Goal: Information Seeking & Learning: Get advice/opinions

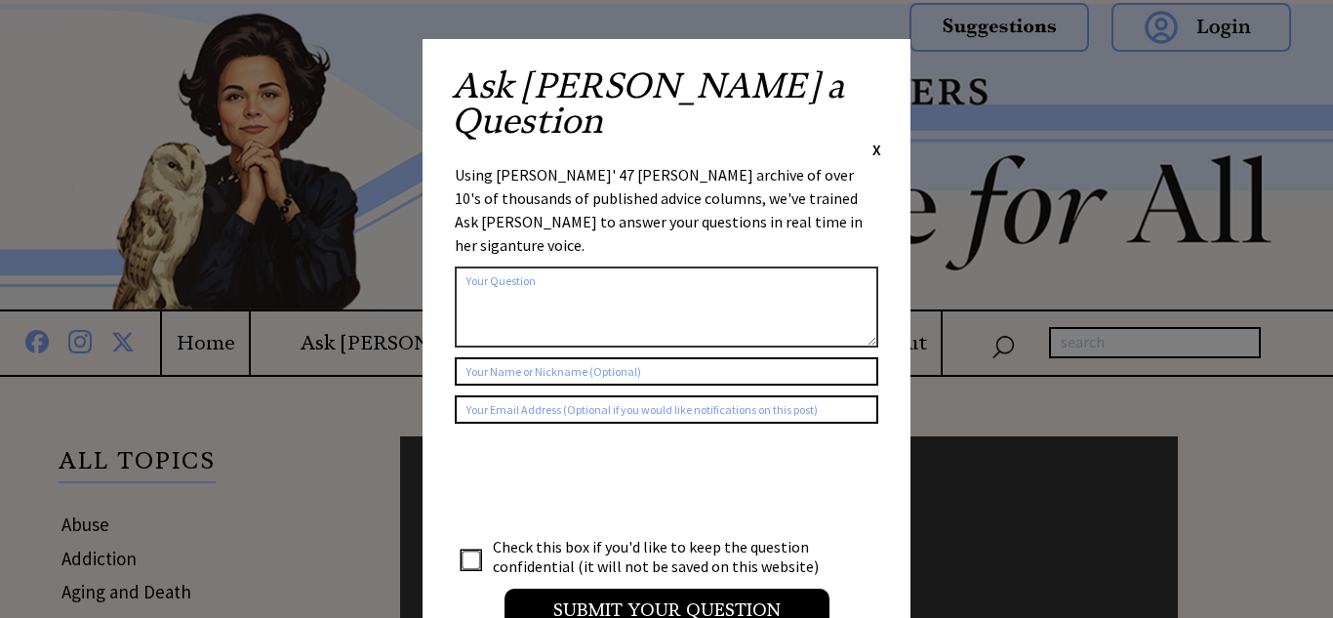
click at [875, 140] on span "X" at bounding box center [876, 150] width 9 height 20
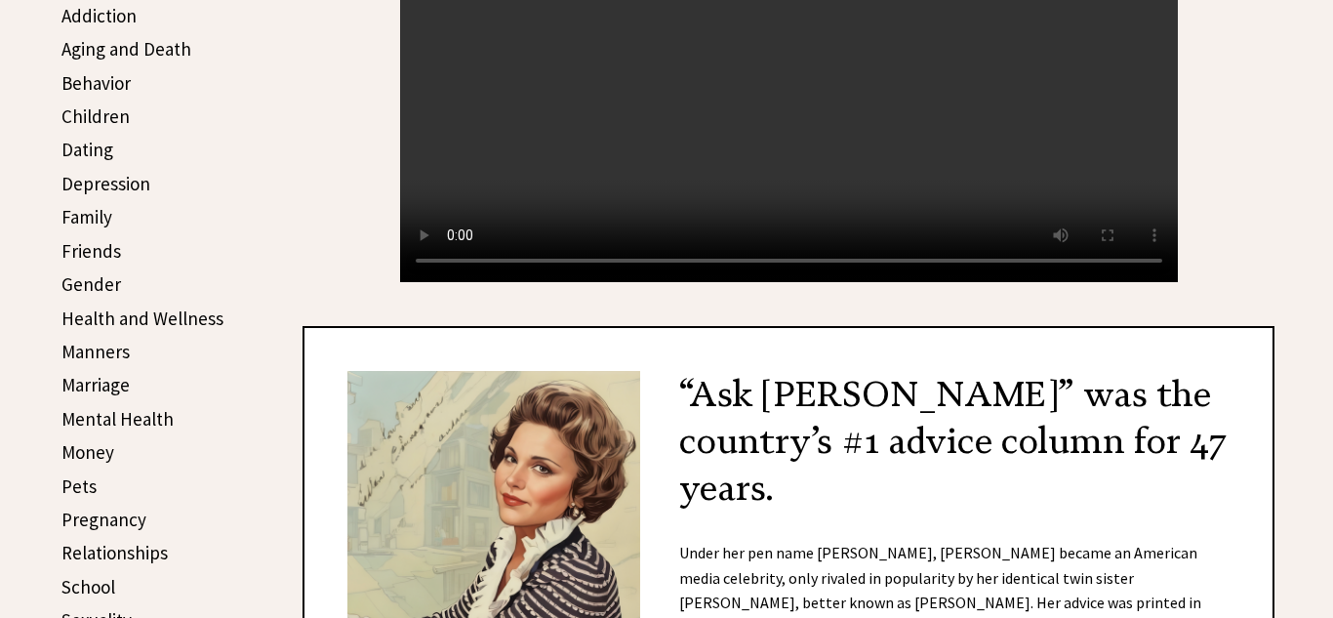
scroll to position [546, 0]
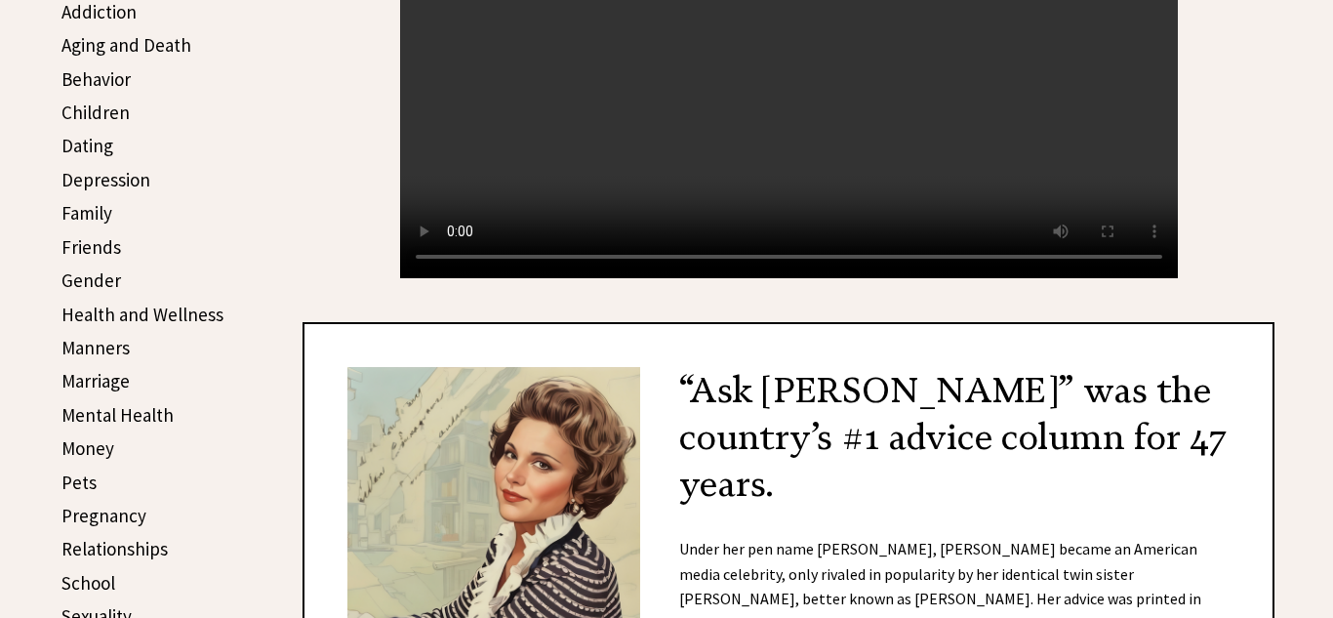
click at [148, 548] on link "Relationships" at bounding box center [114, 548] width 106 height 23
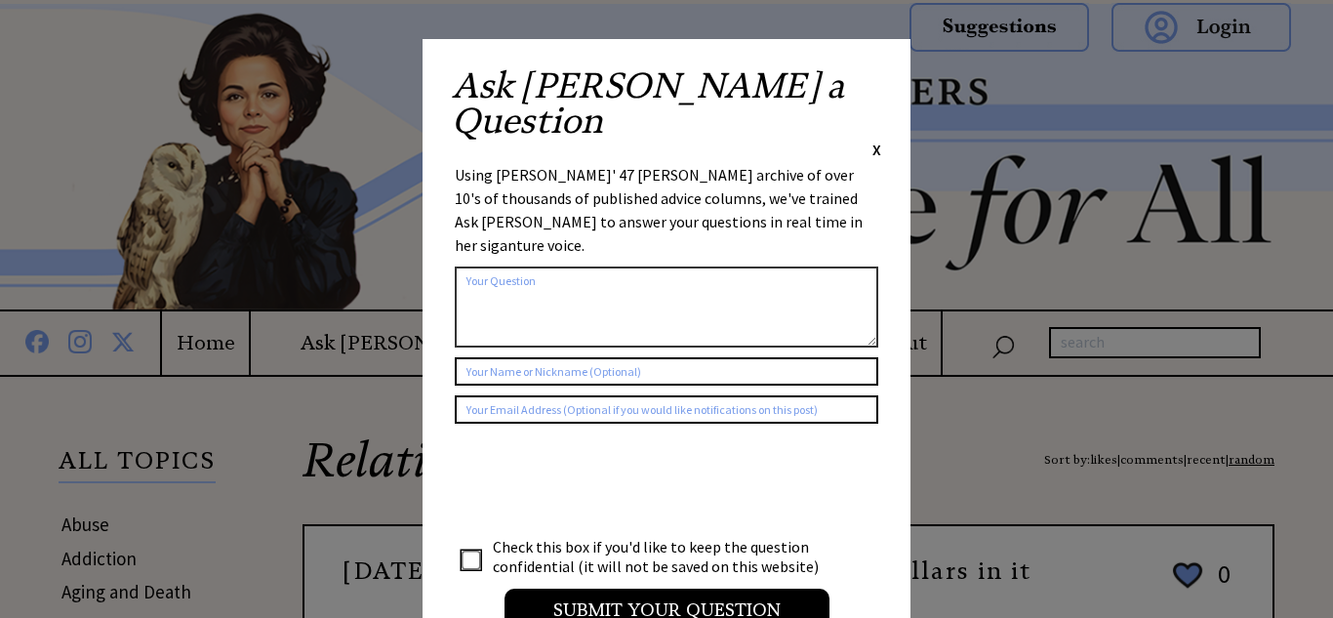
click at [884, 84] on div "Ask Ann a Question X Using Ann Landers' 47 vear archive of over 10's of thousan…" at bounding box center [666, 359] width 488 height 640
click at [874, 140] on span "X" at bounding box center [876, 150] width 9 height 20
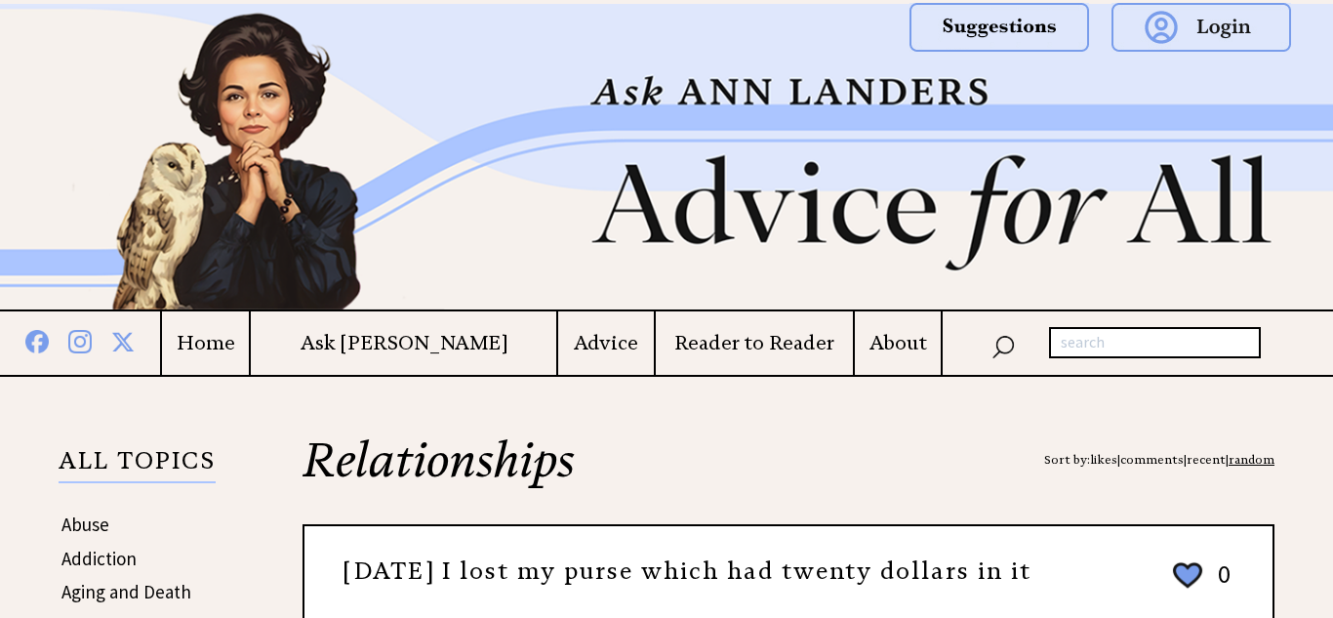
click at [1011, 588] on h3 "Fifteen years ago I lost my purse which had twenty dollars in it" at bounding box center [687, 571] width 688 height 33
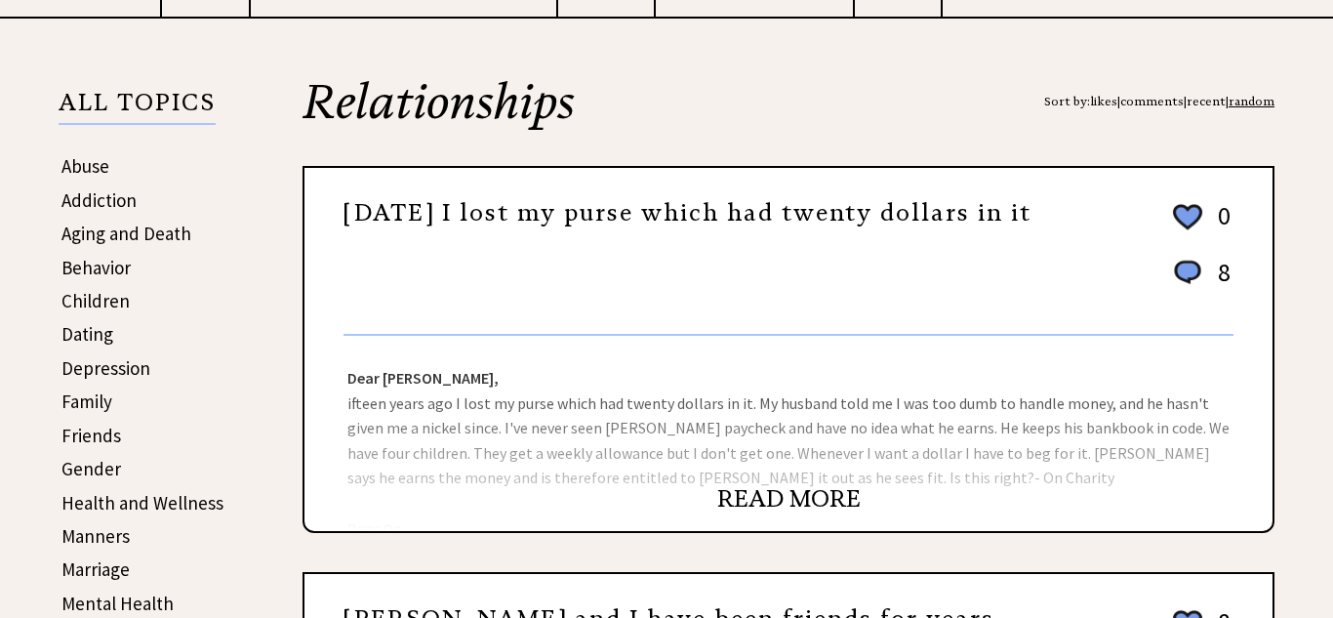
scroll to position [390, 0]
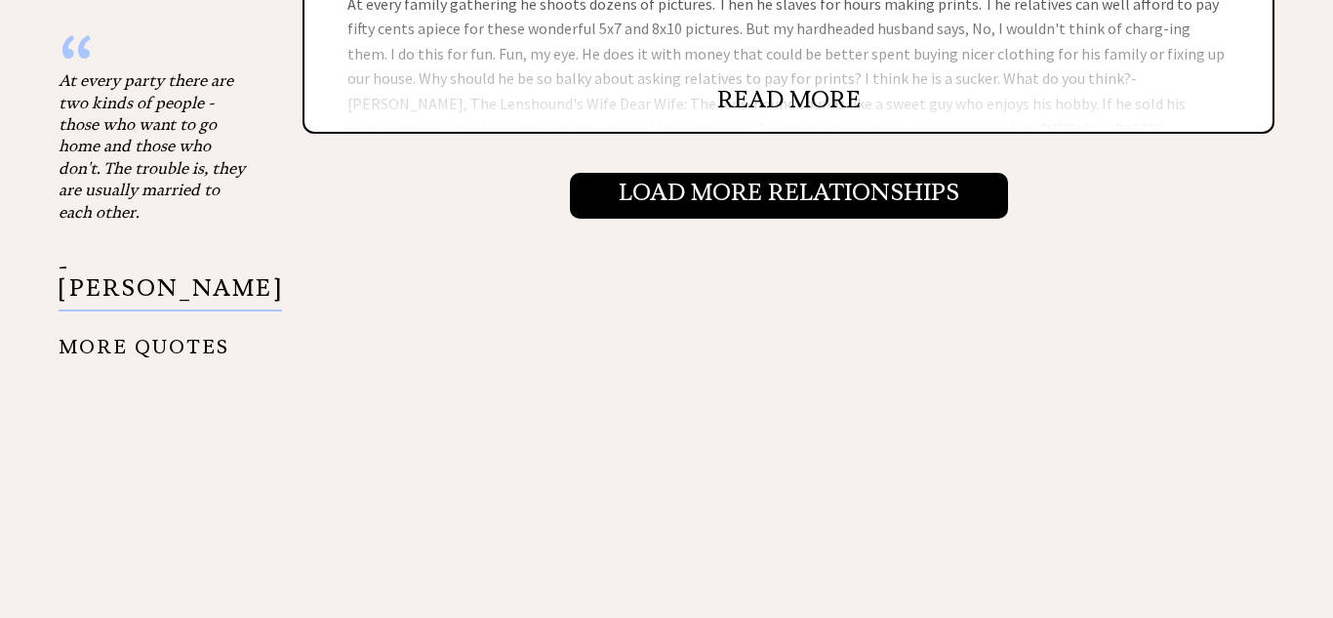
scroll to position [2342, 0]
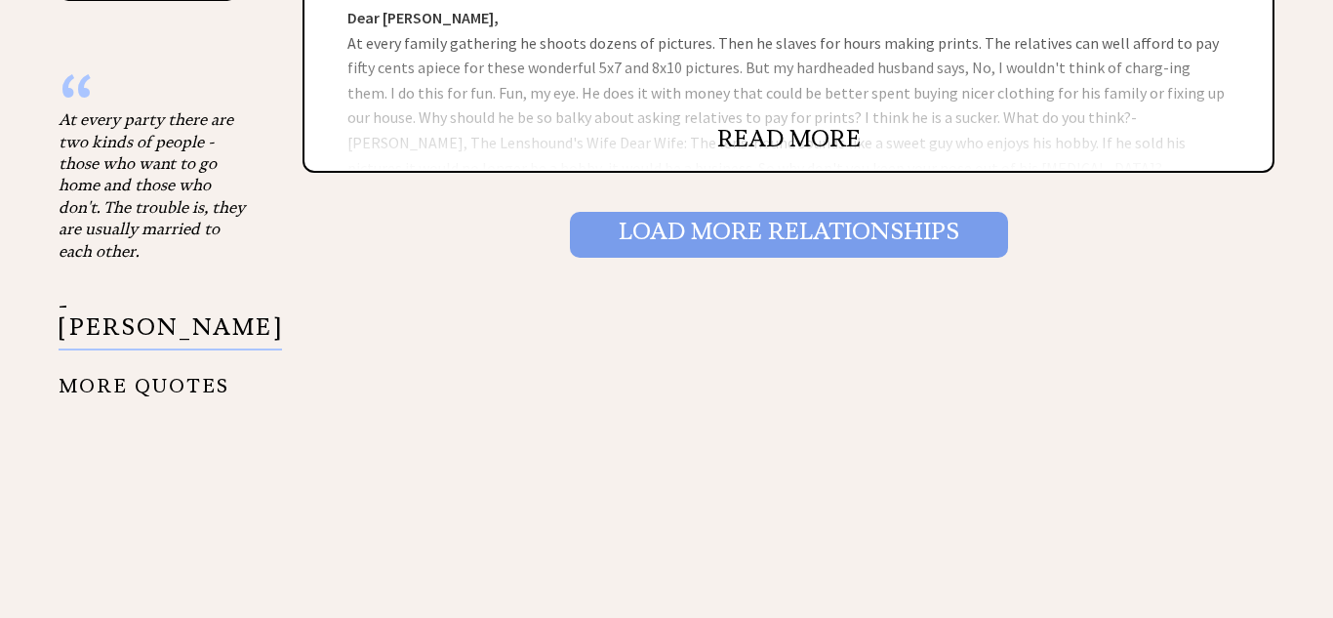
click at [748, 235] on input "Load More Relationships" at bounding box center [789, 234] width 438 height 45
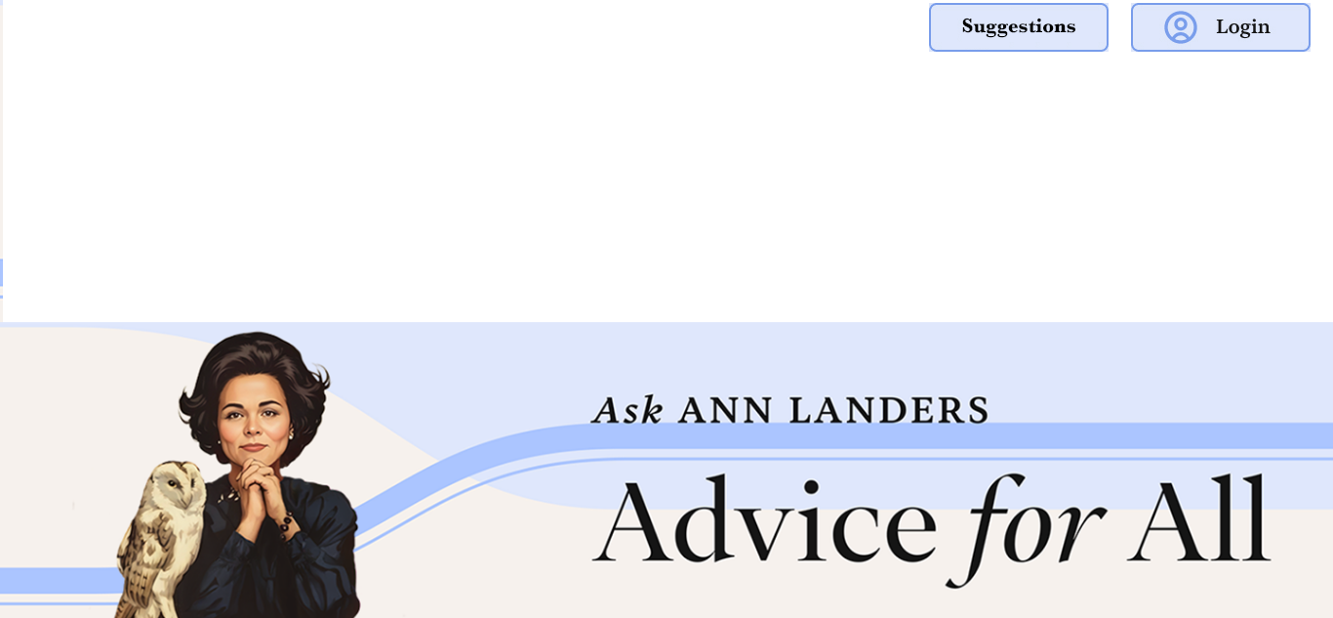
click at [1036, 220] on div at bounding box center [666, 161] width 1333 height 322
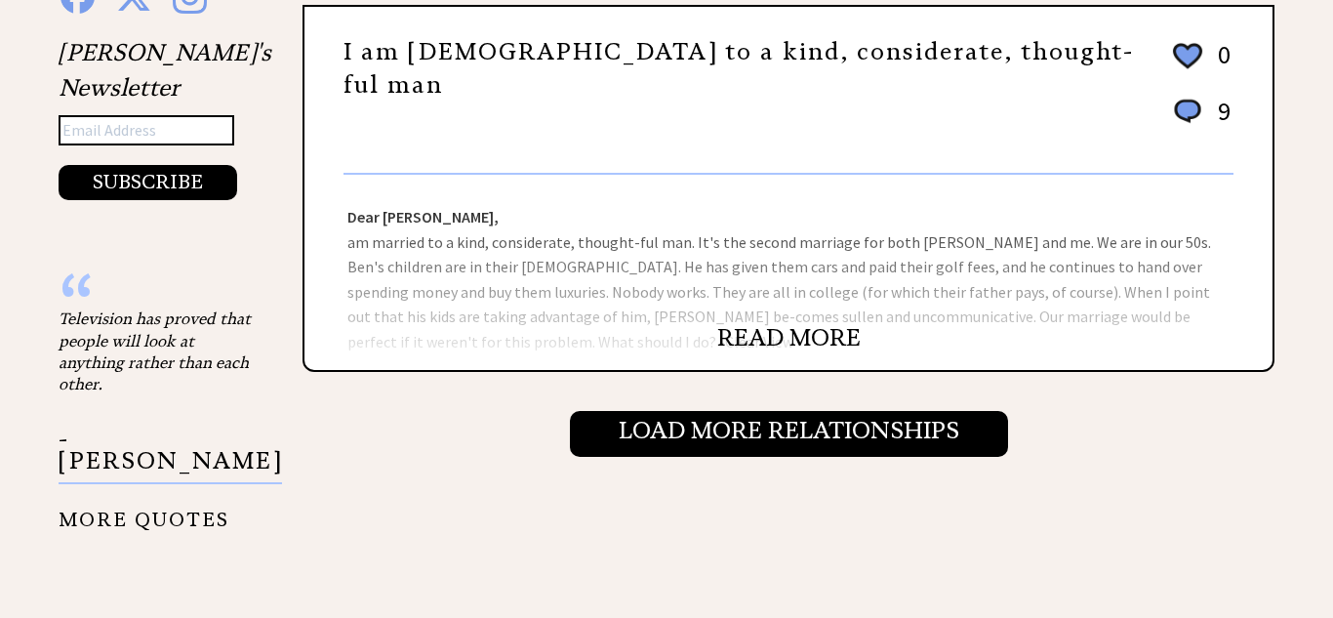
scroll to position [2146, 0]
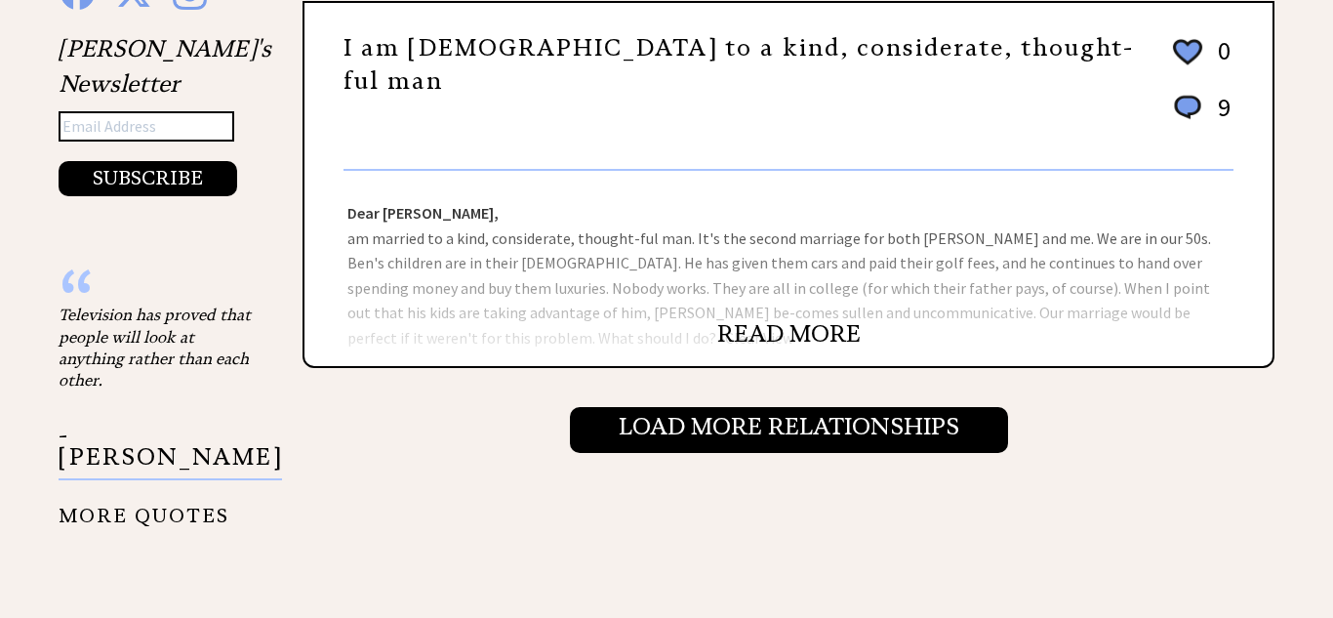
click at [816, 332] on link "READ MORE" at bounding box center [788, 333] width 143 height 29
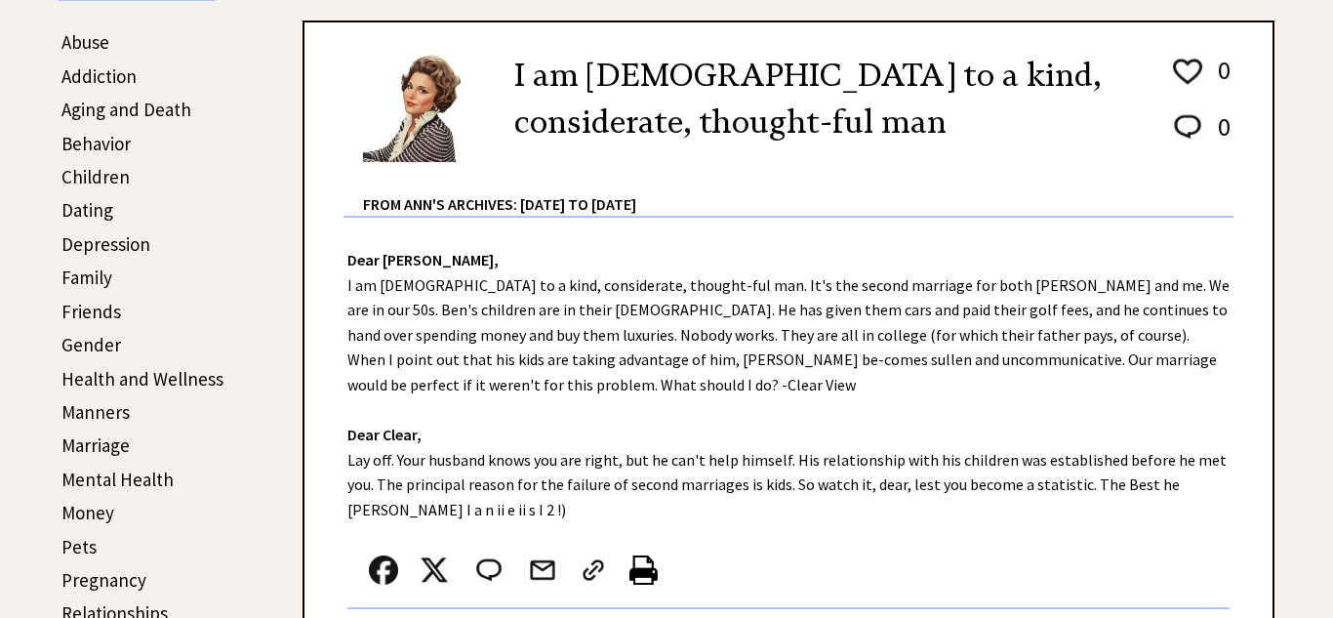
scroll to position [546, 0]
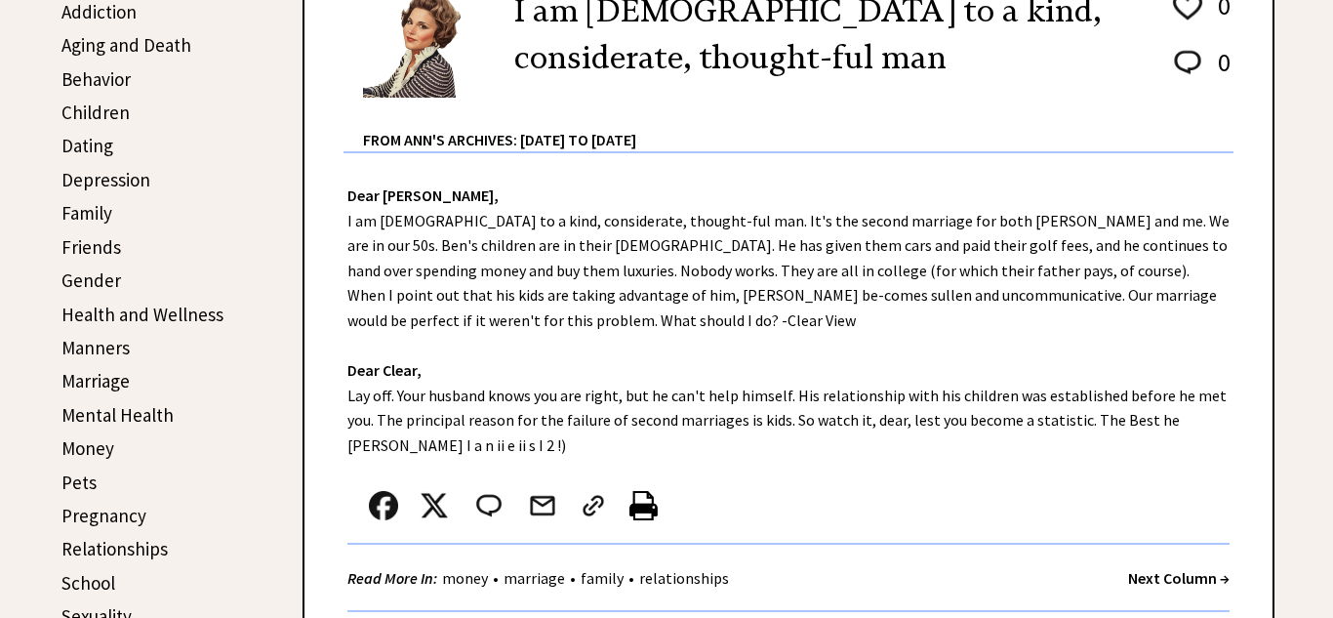
click at [1142, 568] on strong "Next Column →" at bounding box center [1178, 578] width 101 height 20
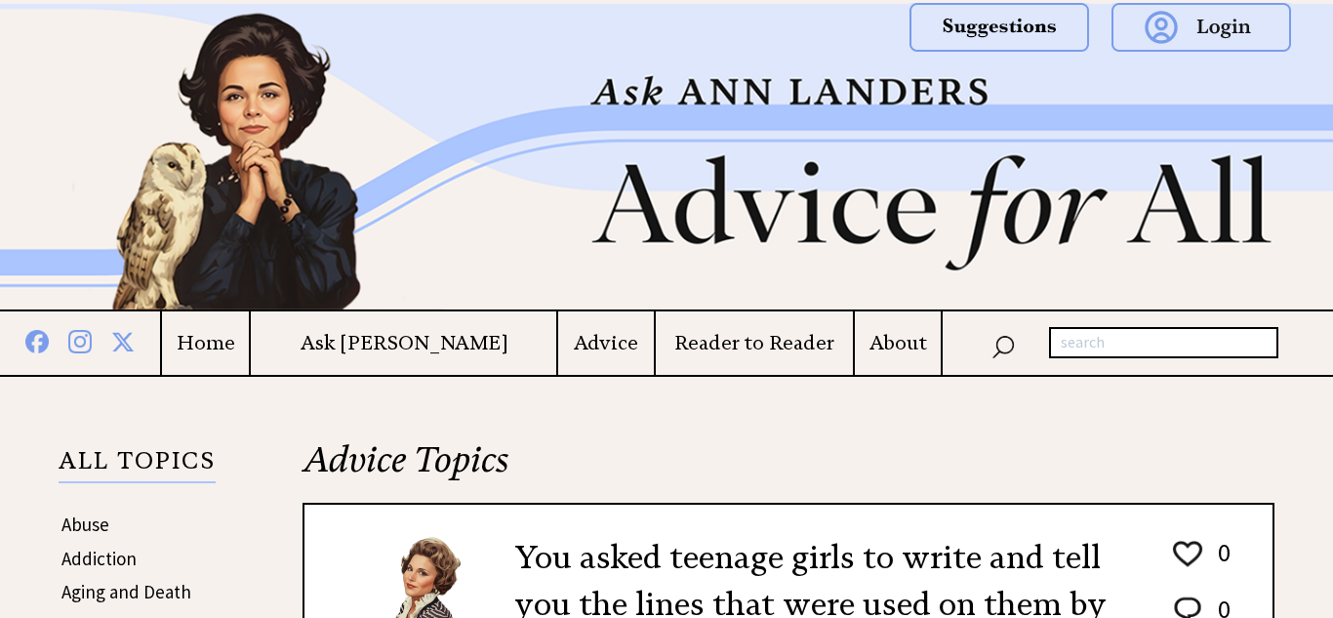
click at [1225, 438] on h2 "Advice Topics" at bounding box center [788, 469] width 972 height 66
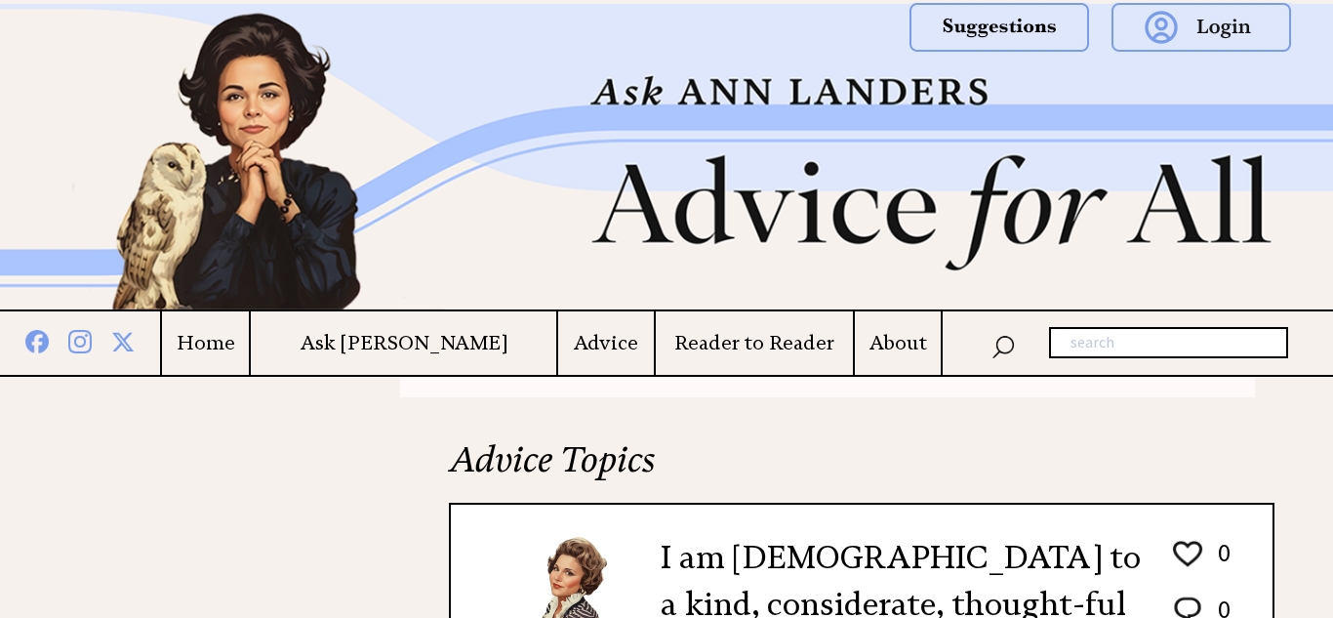
scroll to position [546, 0]
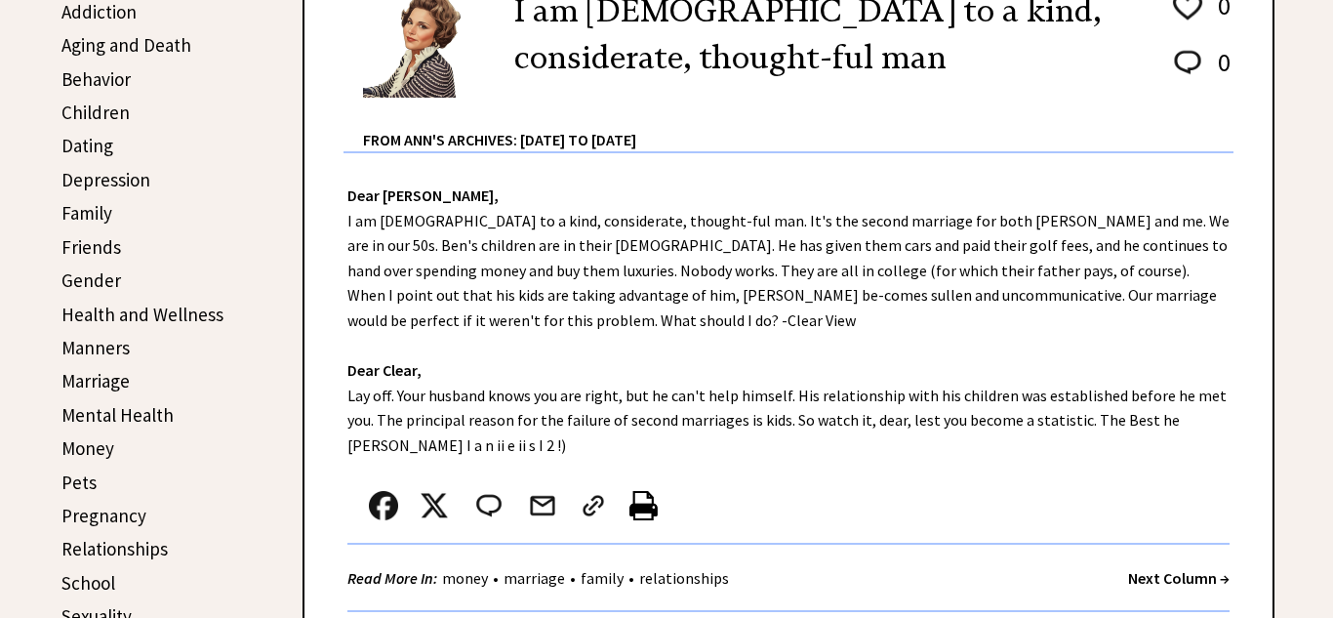
click at [100, 151] on link "Dating" at bounding box center [87, 145] width 52 height 23
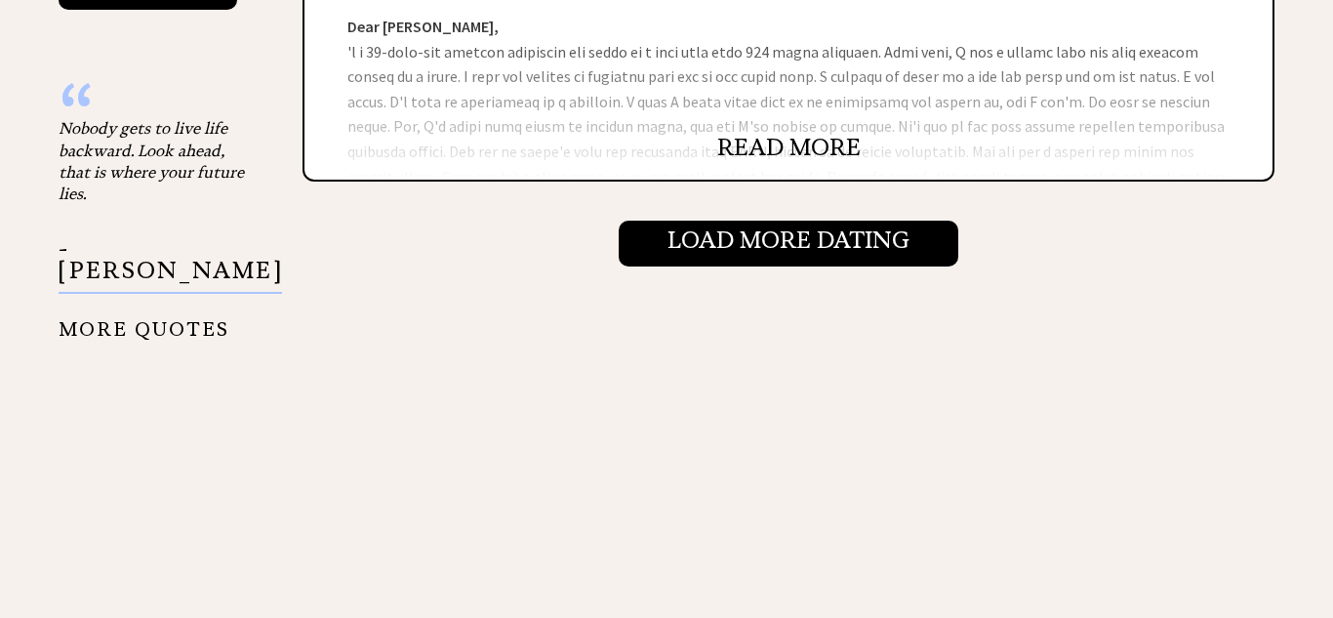
scroll to position [2381, 0]
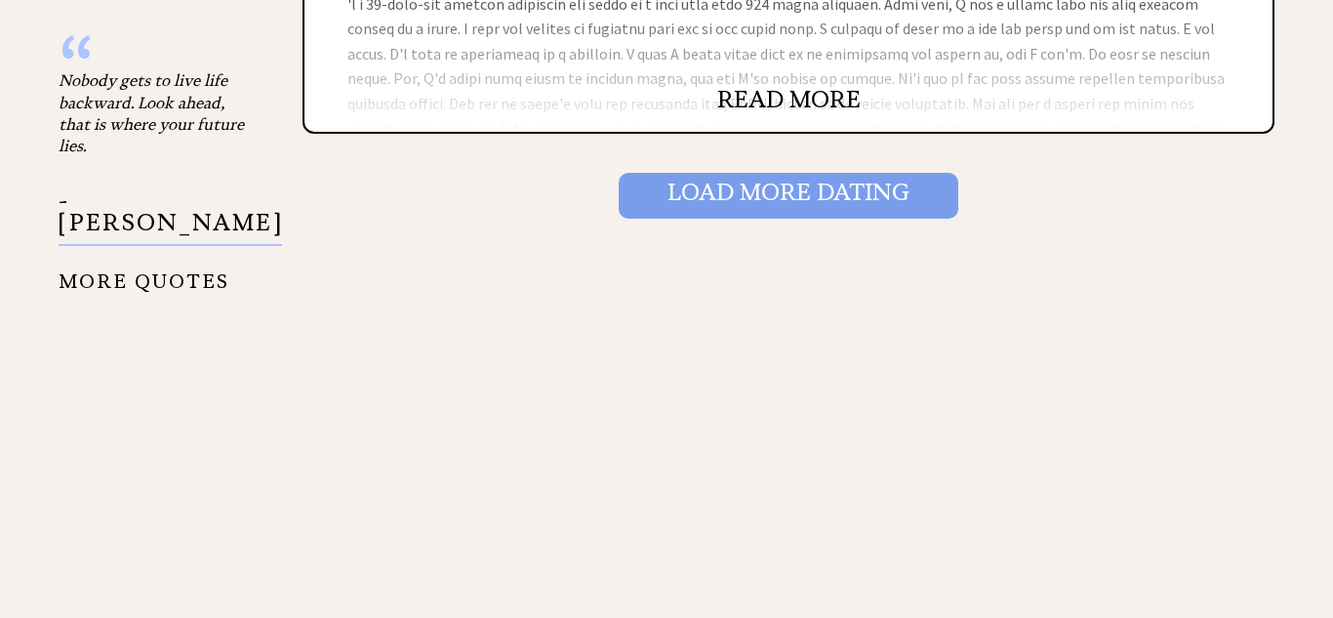
click at [821, 198] on input "Load More Dating" at bounding box center [789, 195] width 340 height 45
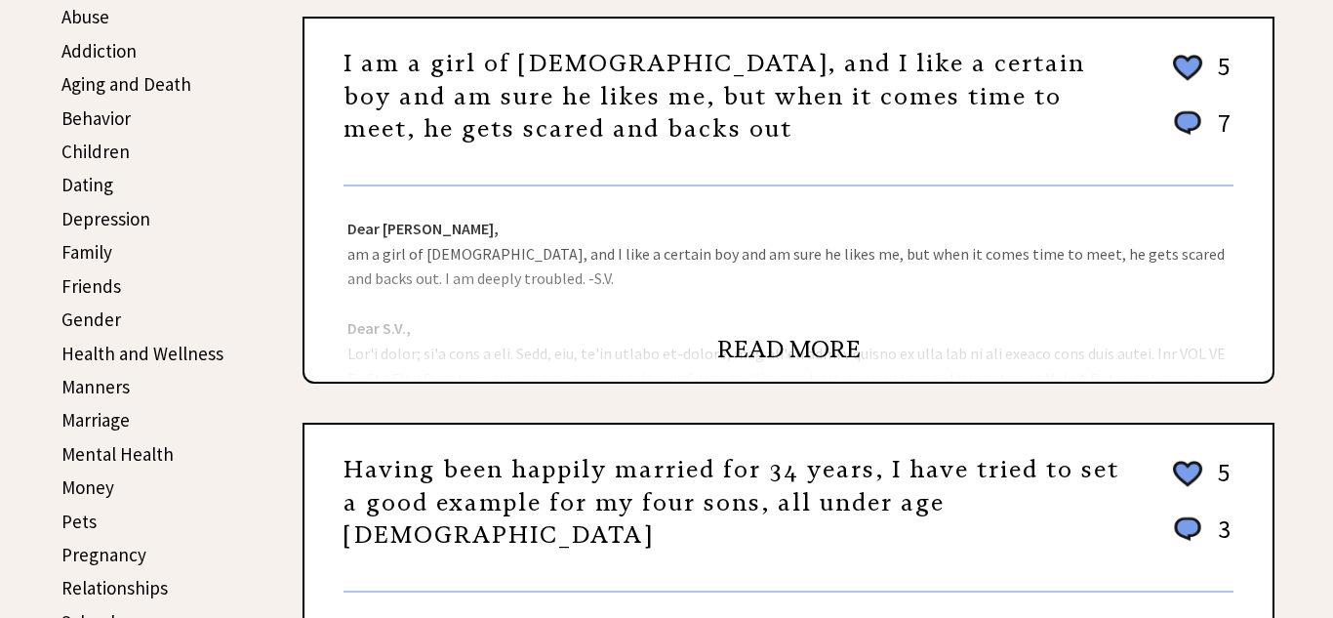
scroll to position [546, 0]
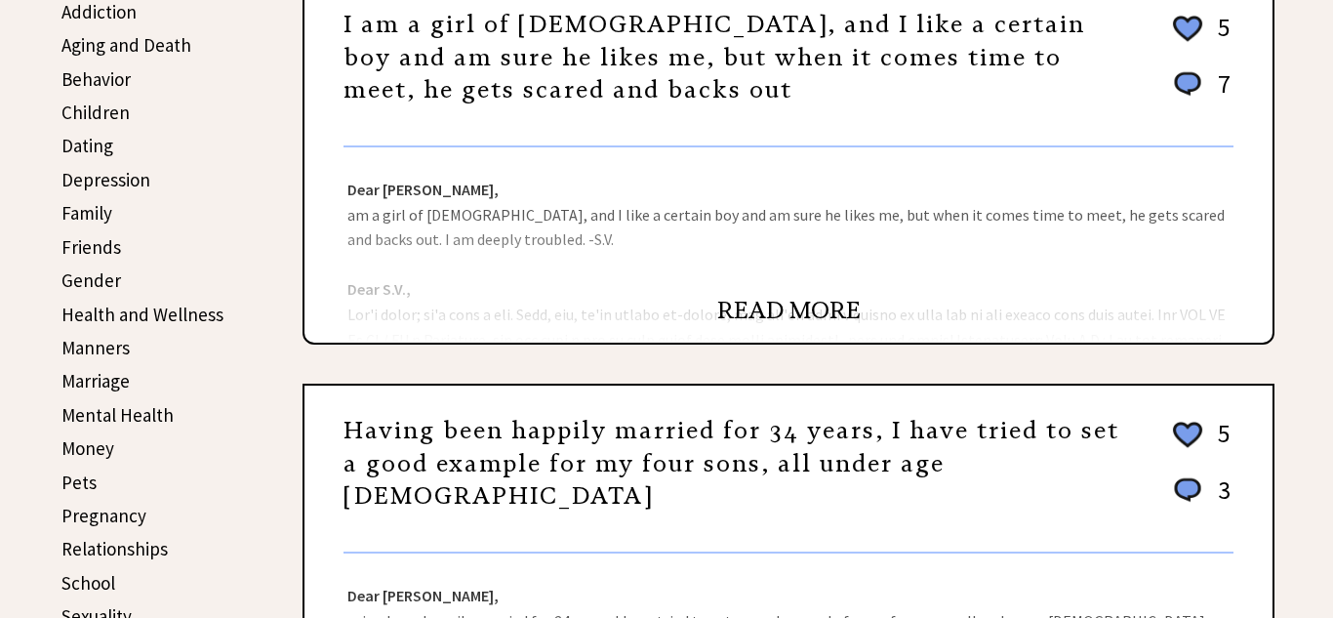
click at [98, 446] on link "Money" at bounding box center [87, 447] width 53 height 23
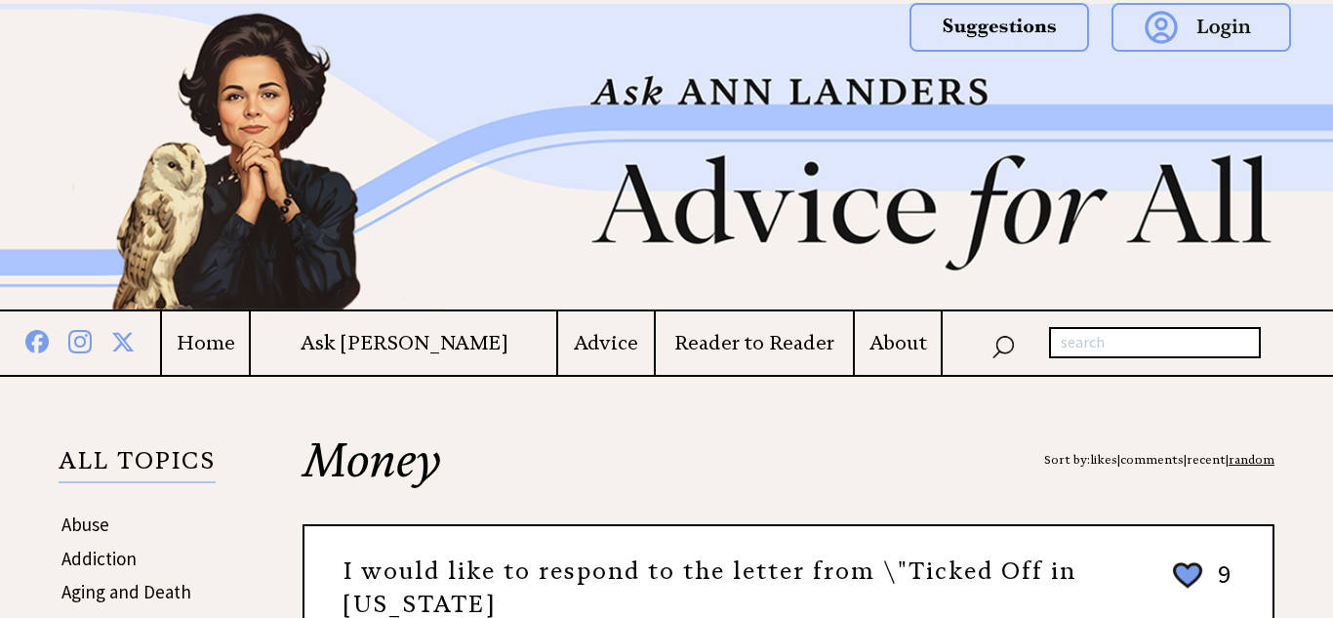
click at [621, 515] on h2 "Money Sort by: likes | comments | recent | random" at bounding box center [788, 480] width 972 height 88
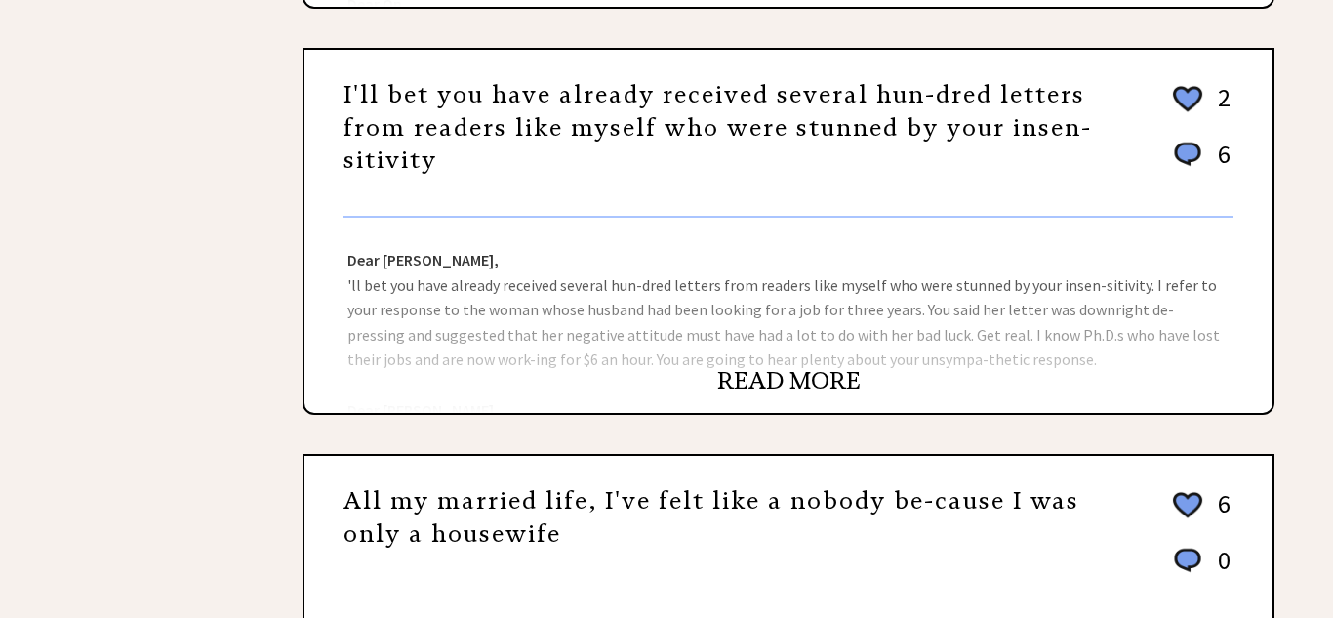
scroll to position [1327, 0]
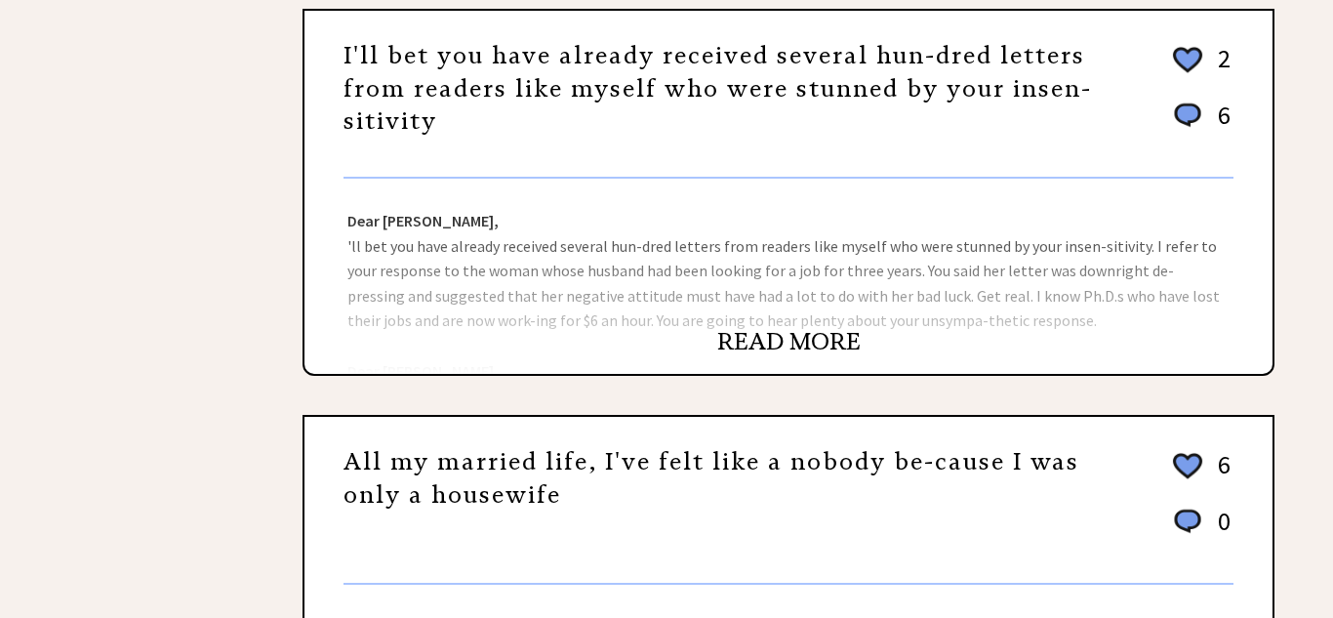
click at [762, 342] on link "READ MORE" at bounding box center [788, 341] width 143 height 29
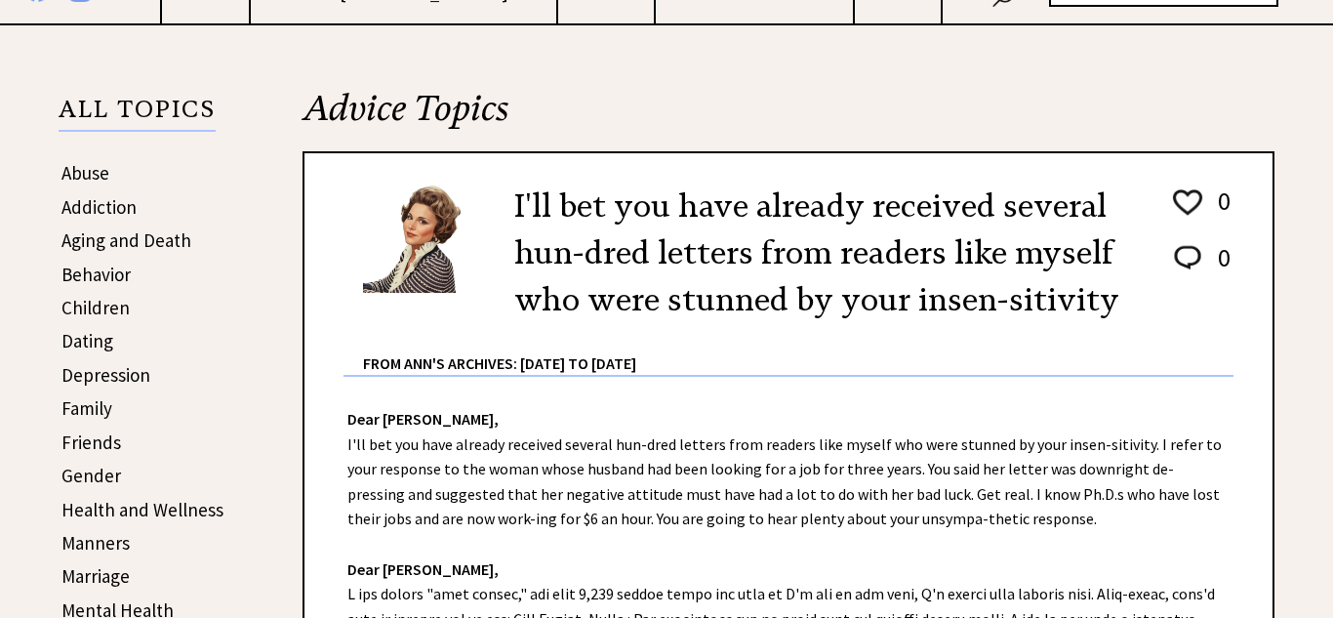
scroll to position [312, 0]
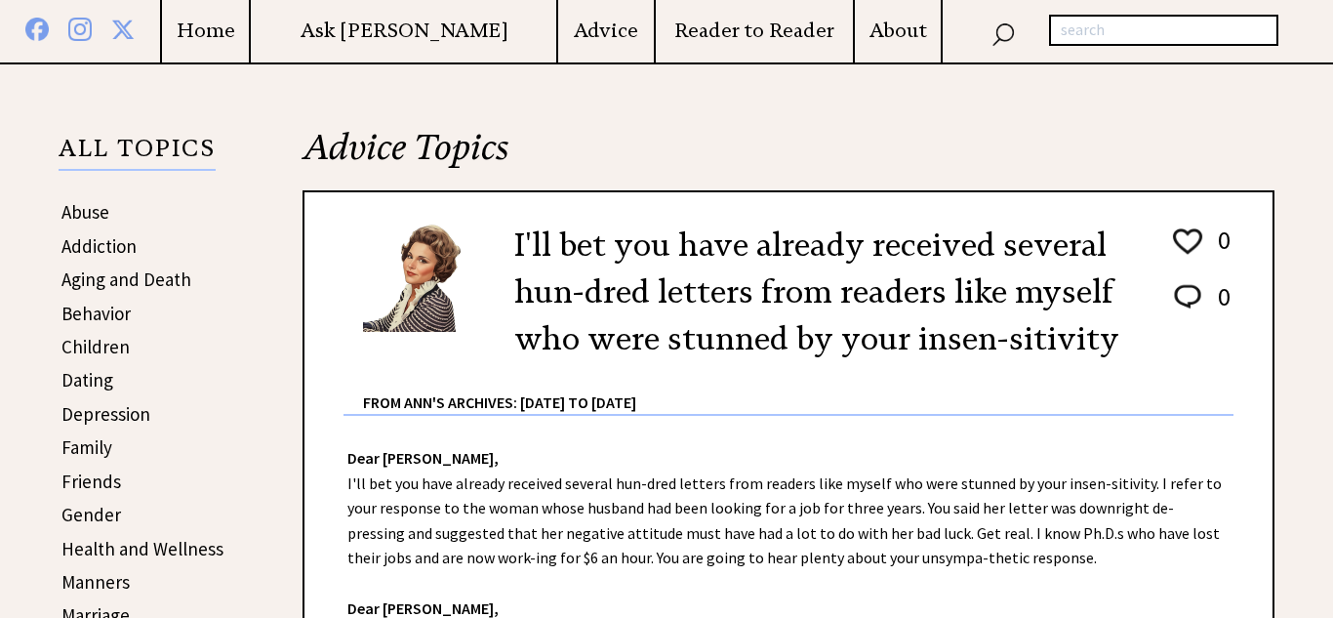
click at [100, 483] on link "Friends" at bounding box center [91, 480] width 60 height 23
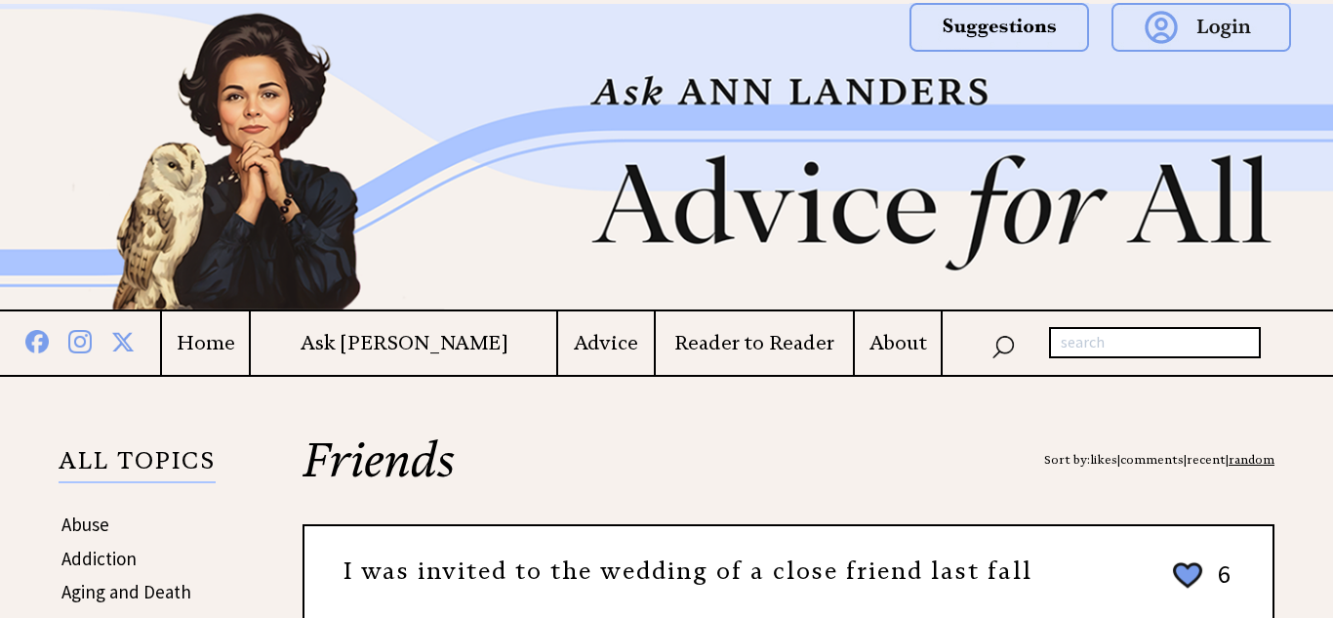
click at [790, 485] on h2 "Friends Sort by: likes | comments | recent | random" at bounding box center [788, 480] width 972 height 88
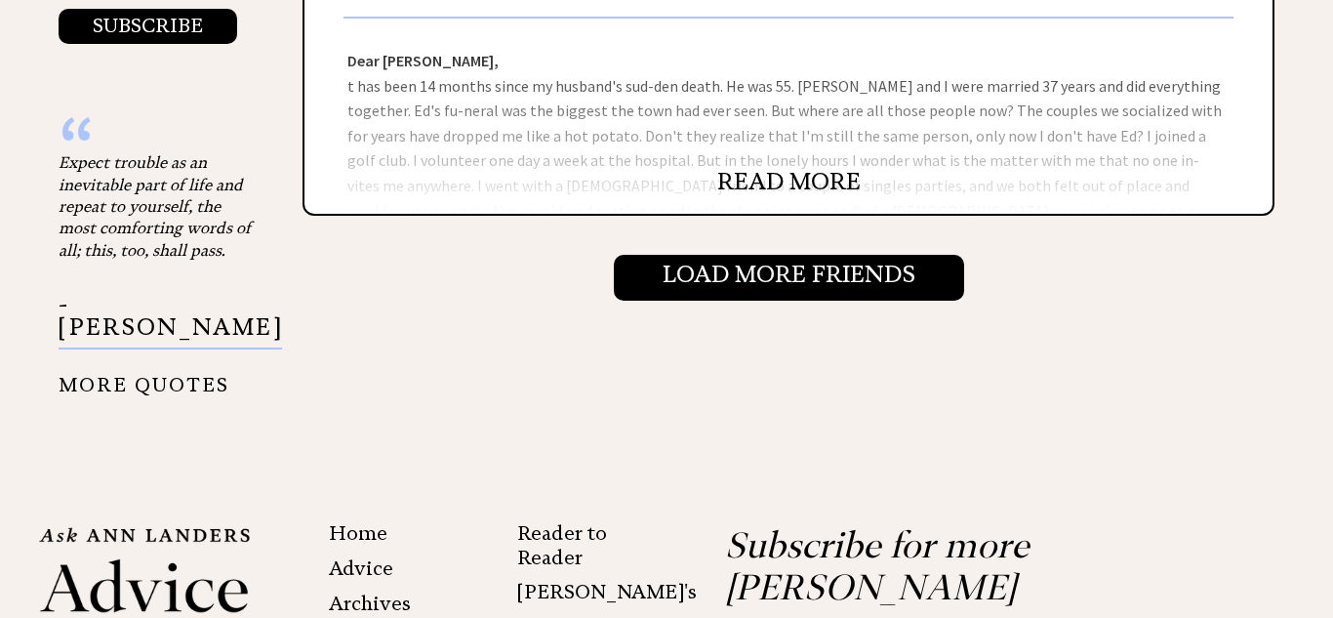
scroll to position [2303, 0]
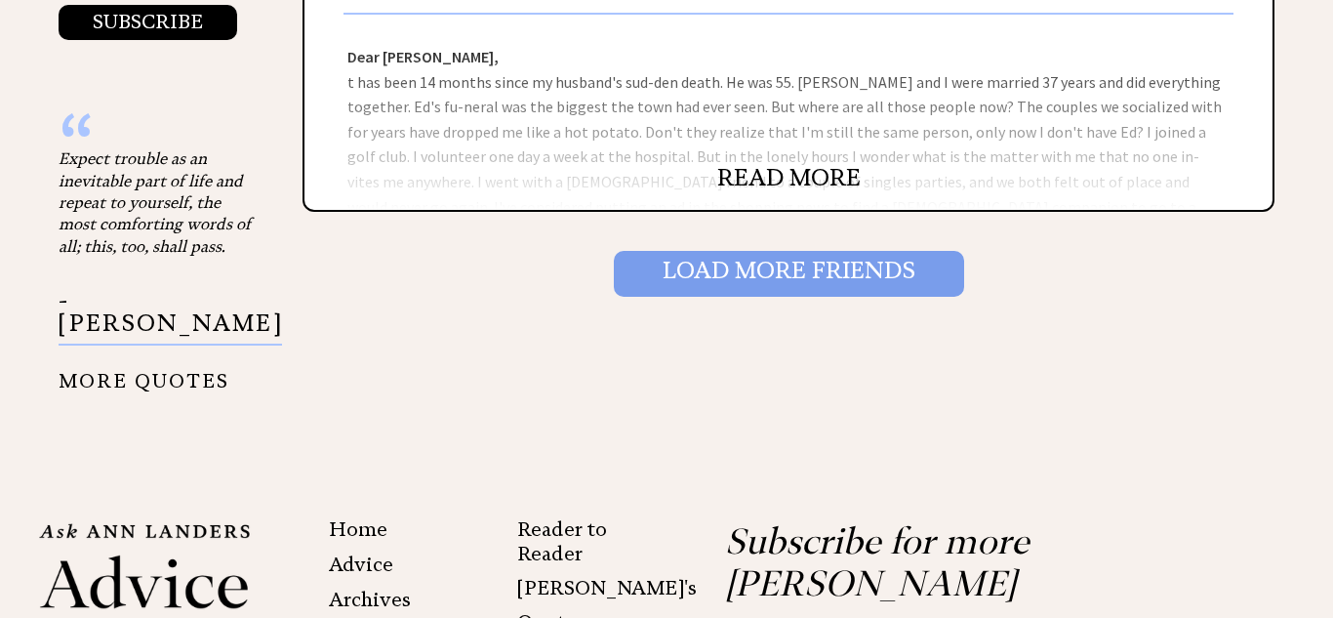
click at [771, 292] on input "Load More Friends" at bounding box center [789, 273] width 350 height 45
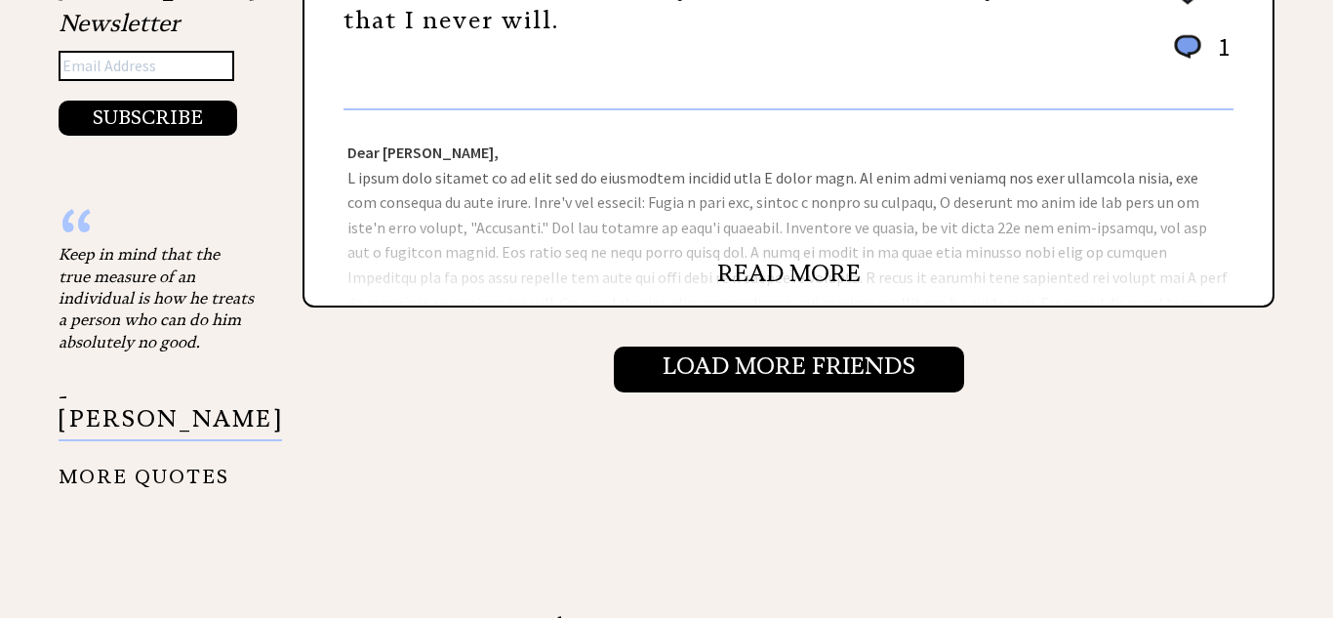
scroll to position [2342, 0]
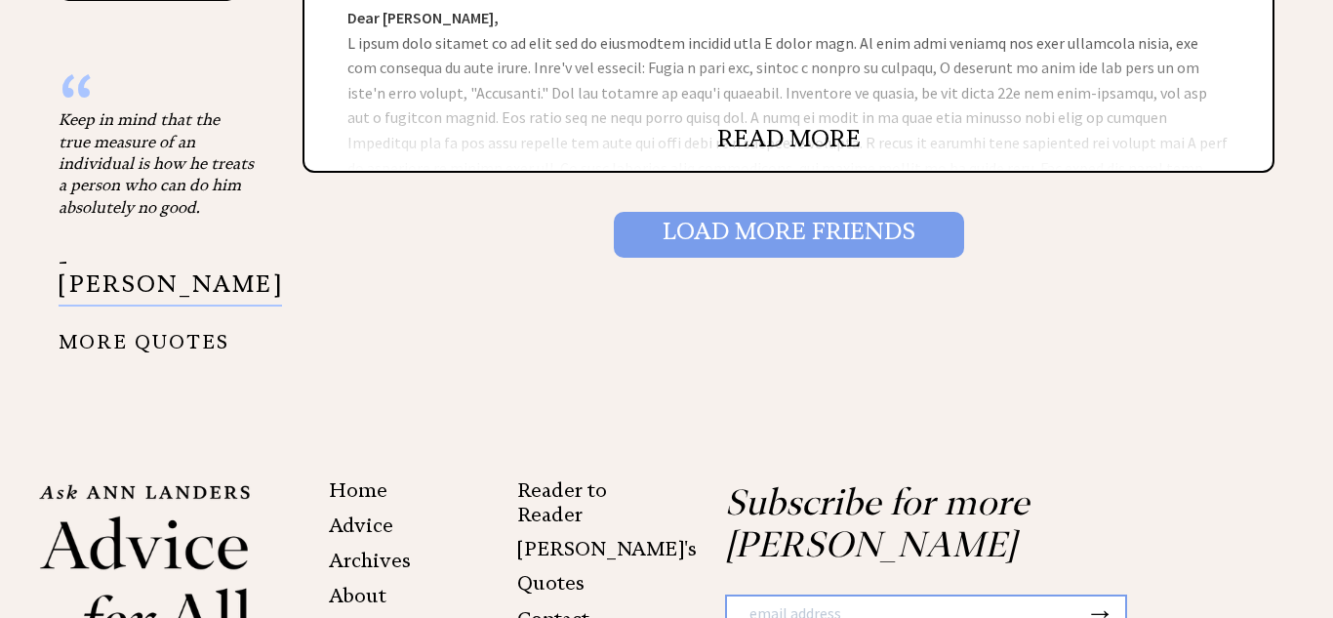
click at [833, 228] on input "Load More Friends" at bounding box center [789, 234] width 350 height 45
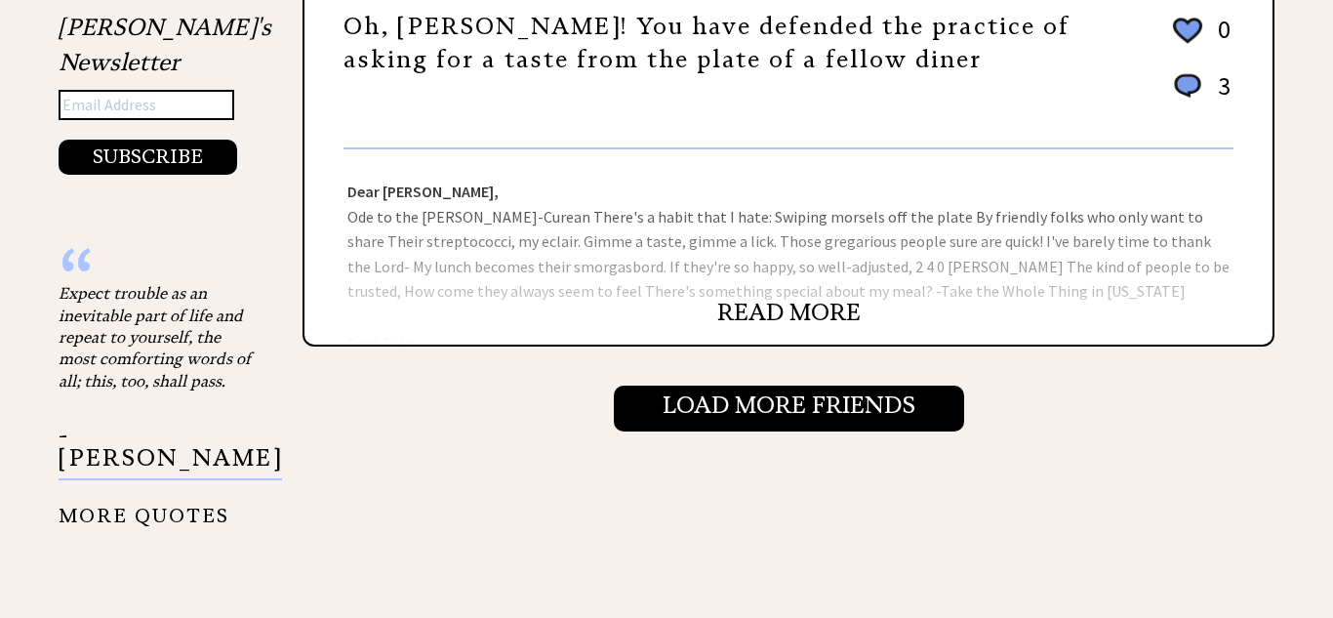
scroll to position [2224, 0]
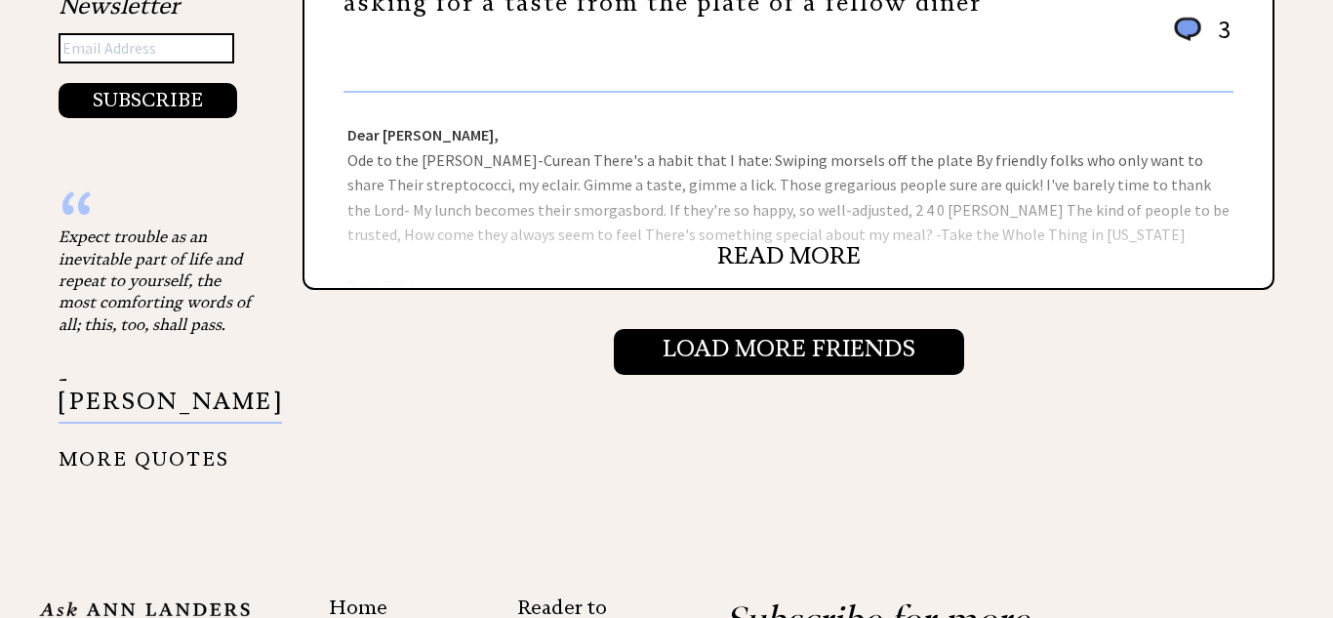
click at [809, 257] on link "READ MORE" at bounding box center [788, 255] width 143 height 29
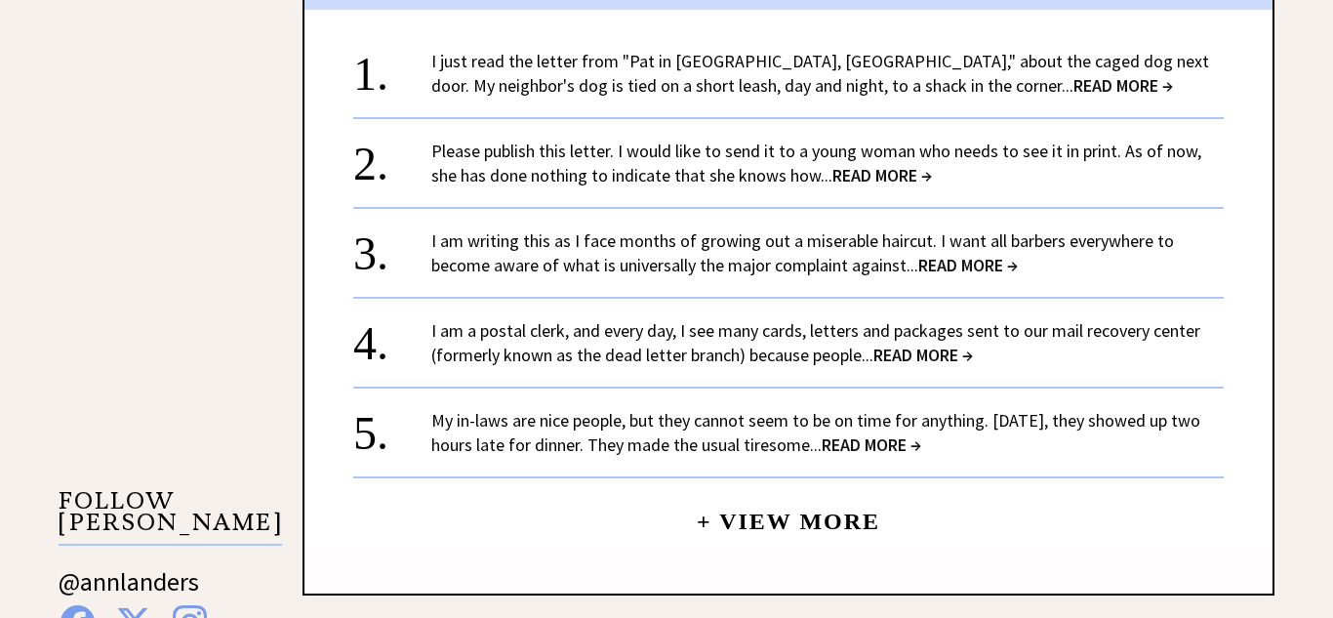
scroll to position [1522, 0]
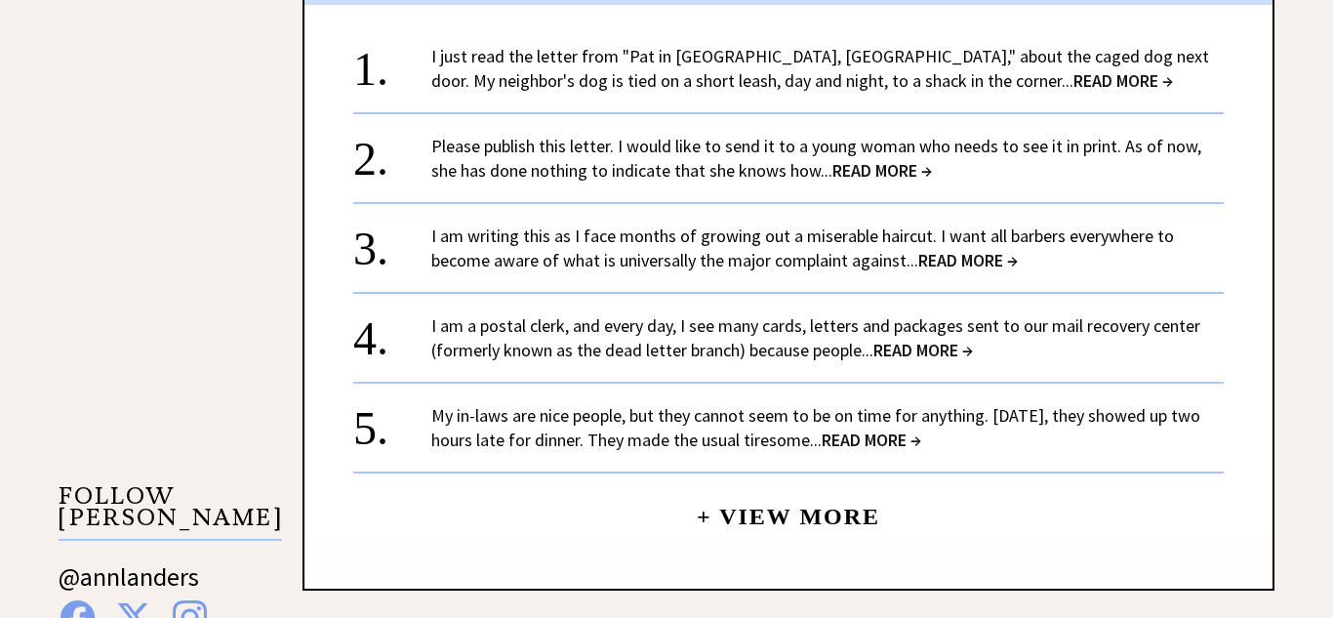
click at [916, 440] on span "READ MORE →" at bounding box center [871, 439] width 100 height 22
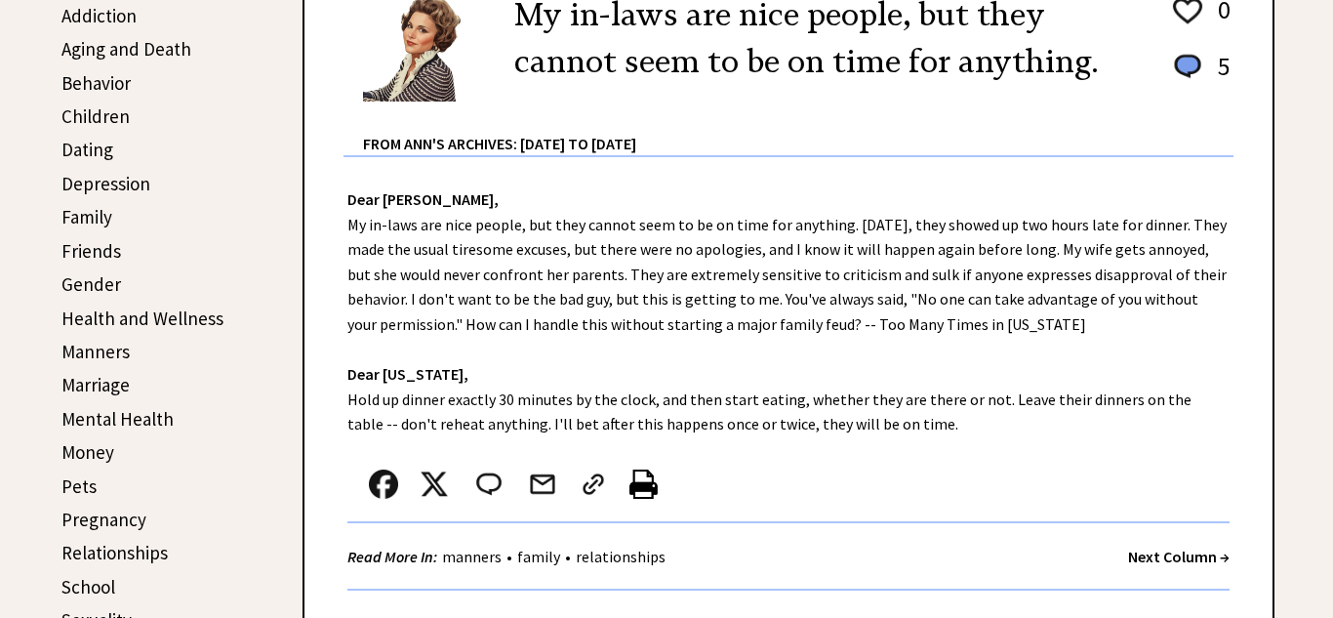
scroll to position [585, 0]
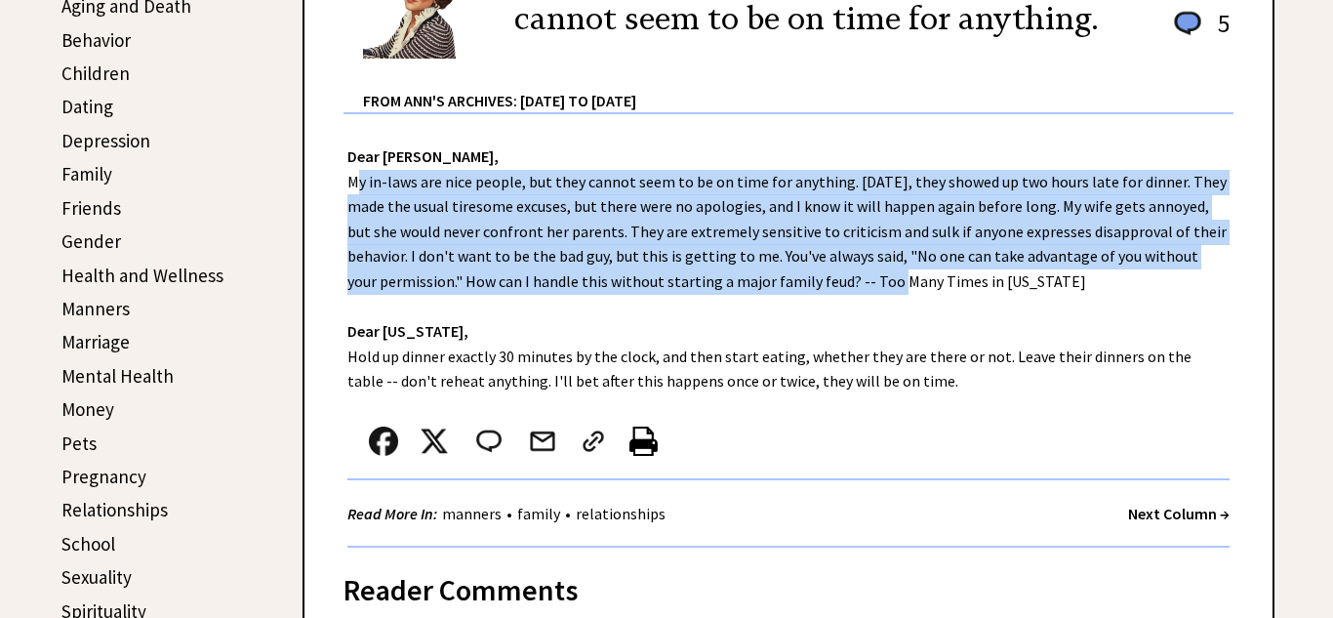
drag, startPoint x: 814, startPoint y: 282, endPoint x: 340, endPoint y: 185, distance: 482.9
click at [340, 185] on div "Dear [PERSON_NAME], My in-laws are nice people, but they cannot seem to be on t…" at bounding box center [788, 330] width 968 height 433
copy div "My in-laws are nice people, but they cannot seem to be on time for anything. [D…"
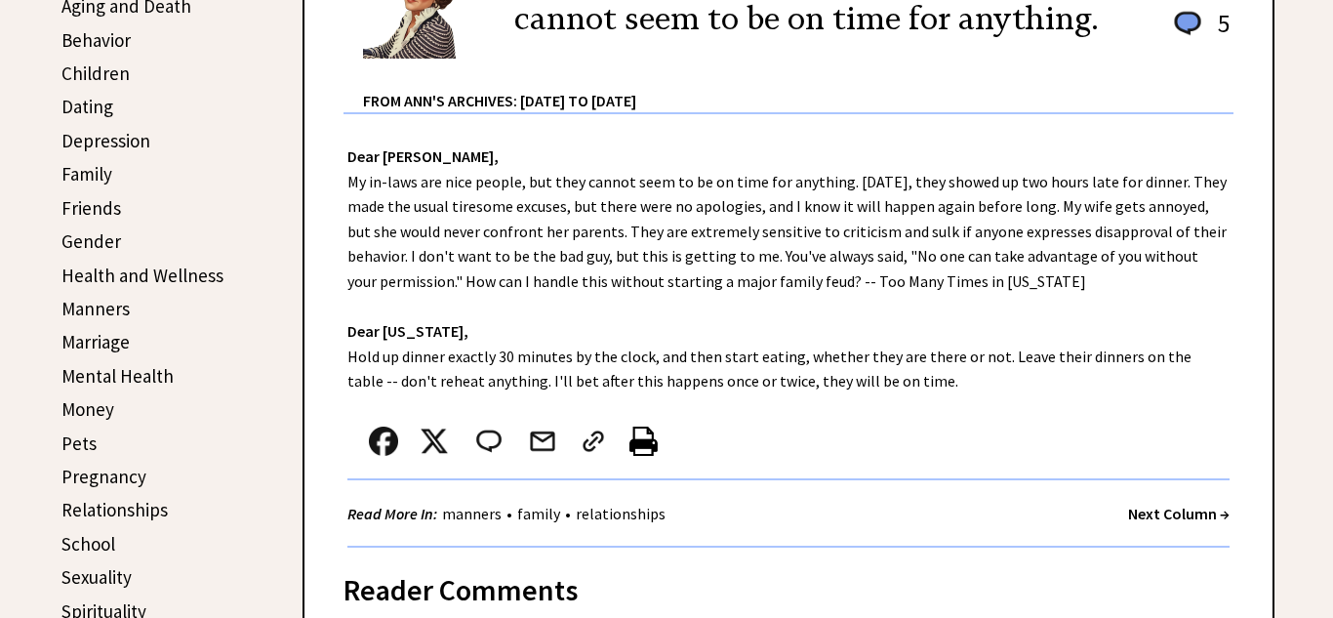
click at [886, 381] on div "Dear [PERSON_NAME], My in-laws are nice people, but they cannot seem to be on t…" at bounding box center [788, 330] width 968 height 433
click at [882, 382] on div "Dear [PERSON_NAME], My in-laws are nice people, but they cannot seem to be on t…" at bounding box center [788, 330] width 968 height 433
drag, startPoint x: 882, startPoint y: 383, endPoint x: 332, endPoint y: 367, distance: 550.5
click at [332, 367] on div "Dear [PERSON_NAME], My in-laws are nice people, but they cannot seem to be on t…" at bounding box center [788, 330] width 968 height 433
copy div "Hold up dinner exactly 30 minutes by the clock, and then start eating, whether …"
